Goal: Understand process/instructions: Learn how to perform a task or action

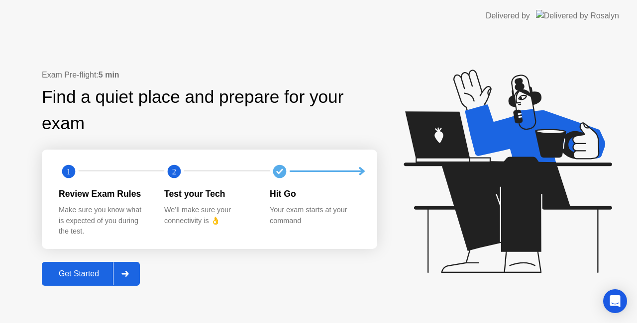
click at [96, 270] on div "Get Started" at bounding box center [79, 274] width 68 height 9
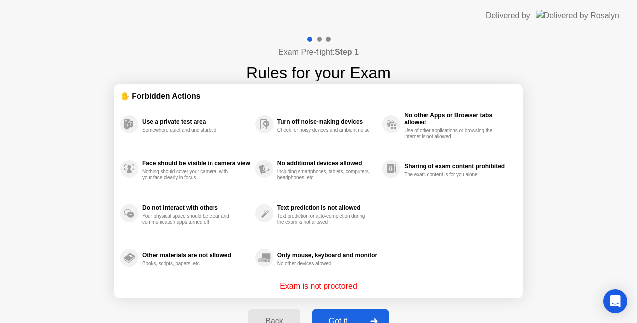
click at [349, 317] on div "Got it" at bounding box center [338, 321] width 47 height 9
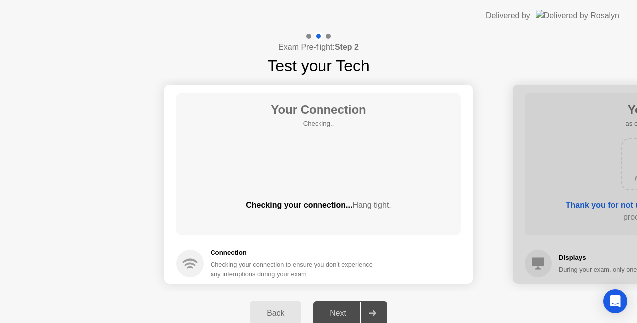
click at [348, 317] on div "Next" at bounding box center [338, 313] width 44 height 9
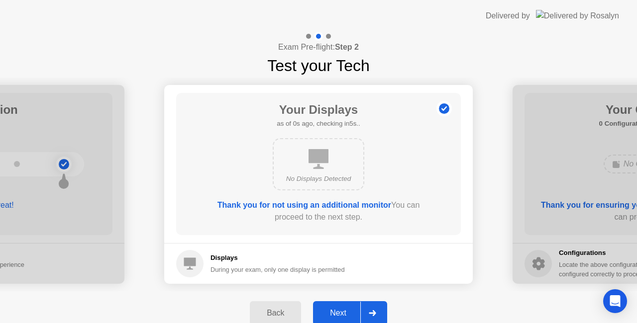
click at [348, 317] on div "Next" at bounding box center [338, 313] width 44 height 9
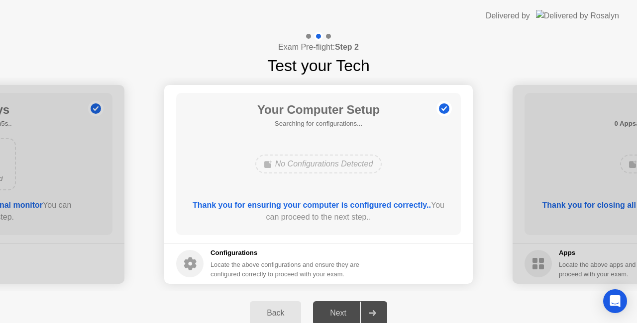
click at [348, 315] on div "Next" at bounding box center [338, 313] width 44 height 9
click at [347, 314] on div "Next" at bounding box center [338, 313] width 44 height 9
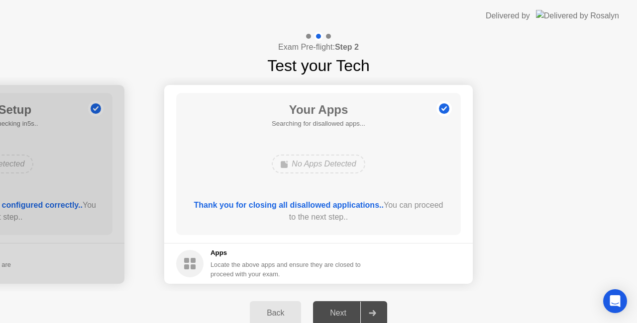
click at [347, 314] on div "Next" at bounding box center [338, 313] width 44 height 9
